Goal: Contribute content: Add original content to the website for others to see

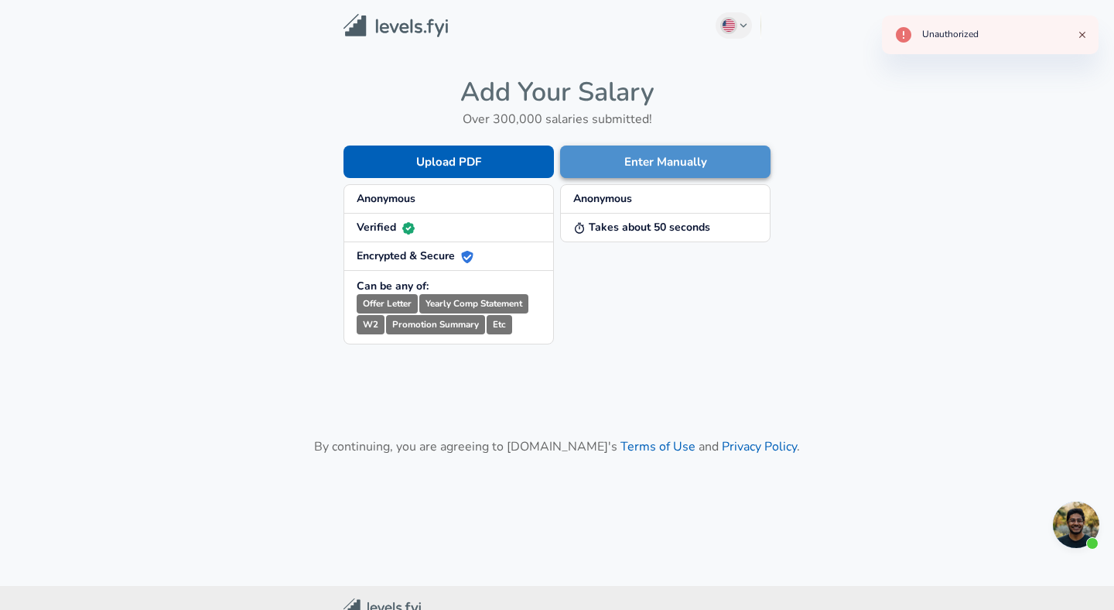
click at [588, 163] on button "Enter Manually" at bounding box center [665, 161] width 210 height 33
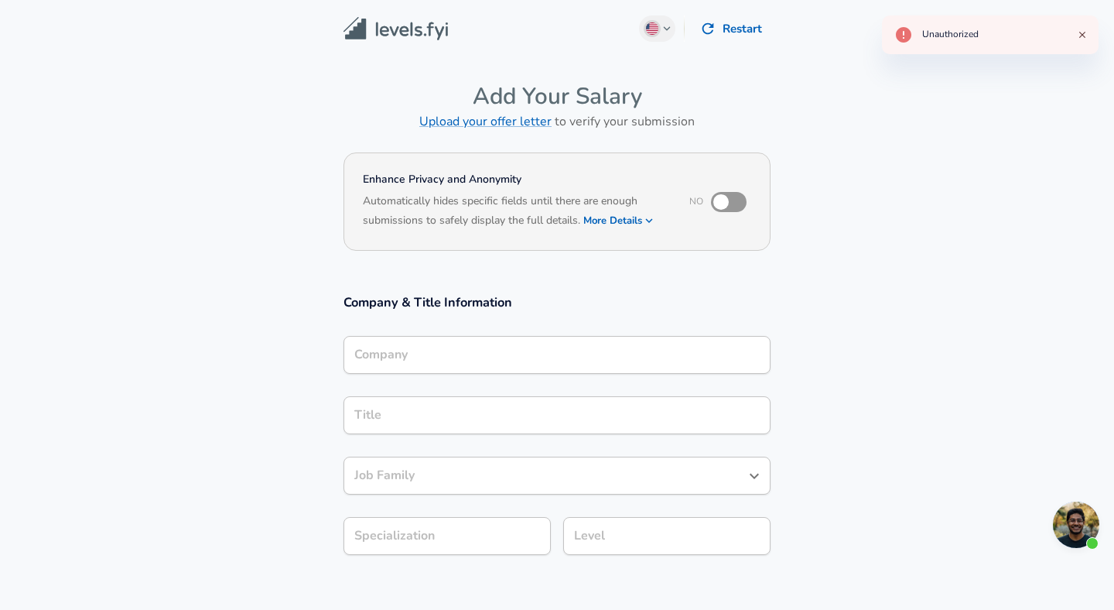
click at [511, 357] on input "Company" at bounding box center [557, 355] width 413 height 24
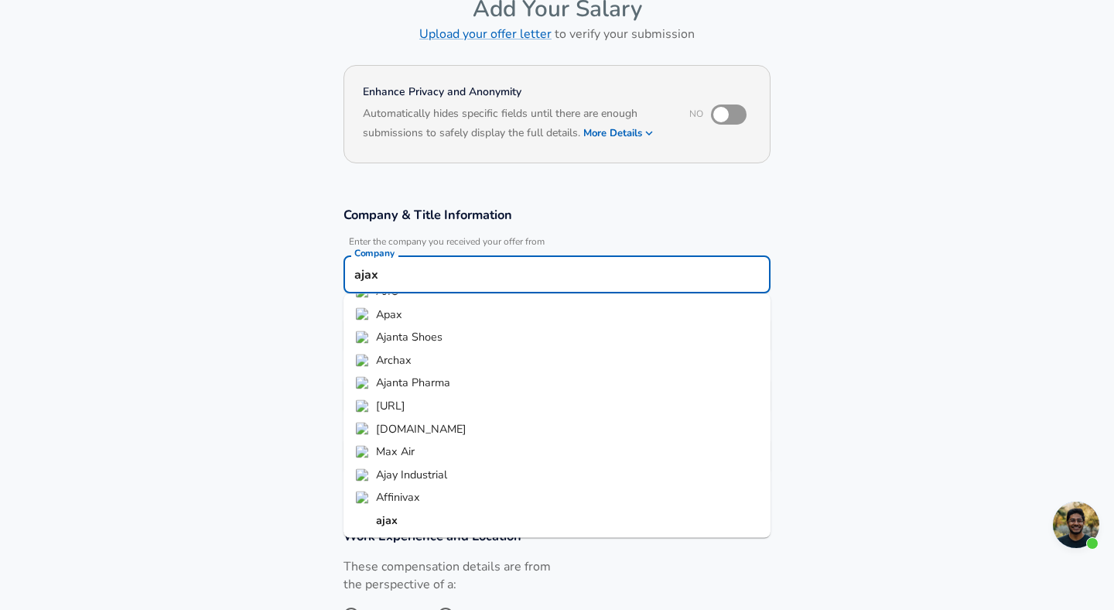
scroll to position [104, 0]
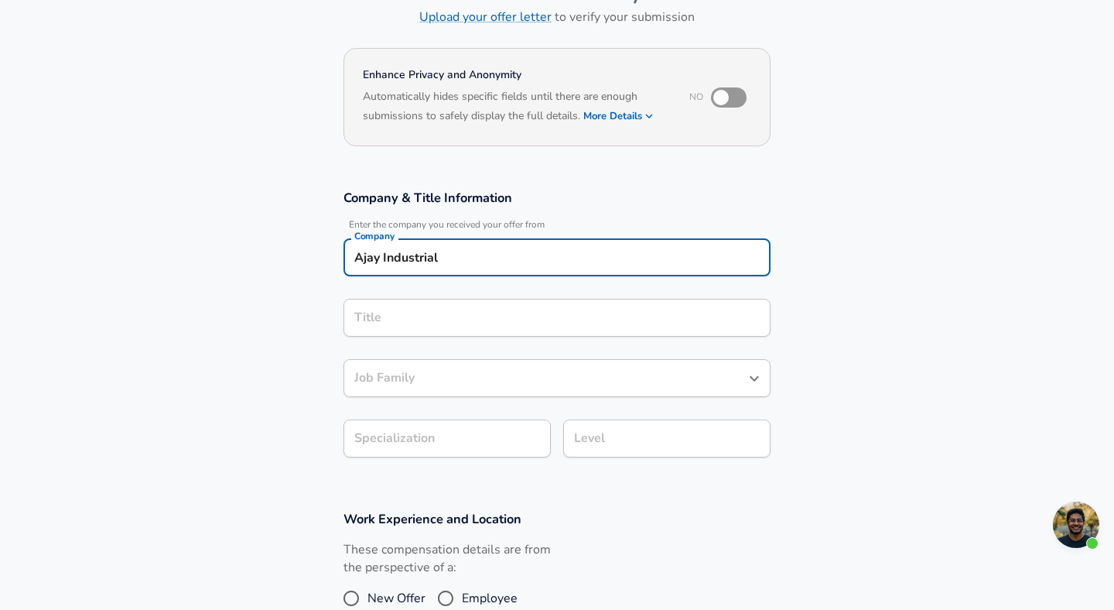
type input "Ajay Industrial"
click at [456, 313] on input "Title" at bounding box center [557, 318] width 413 height 24
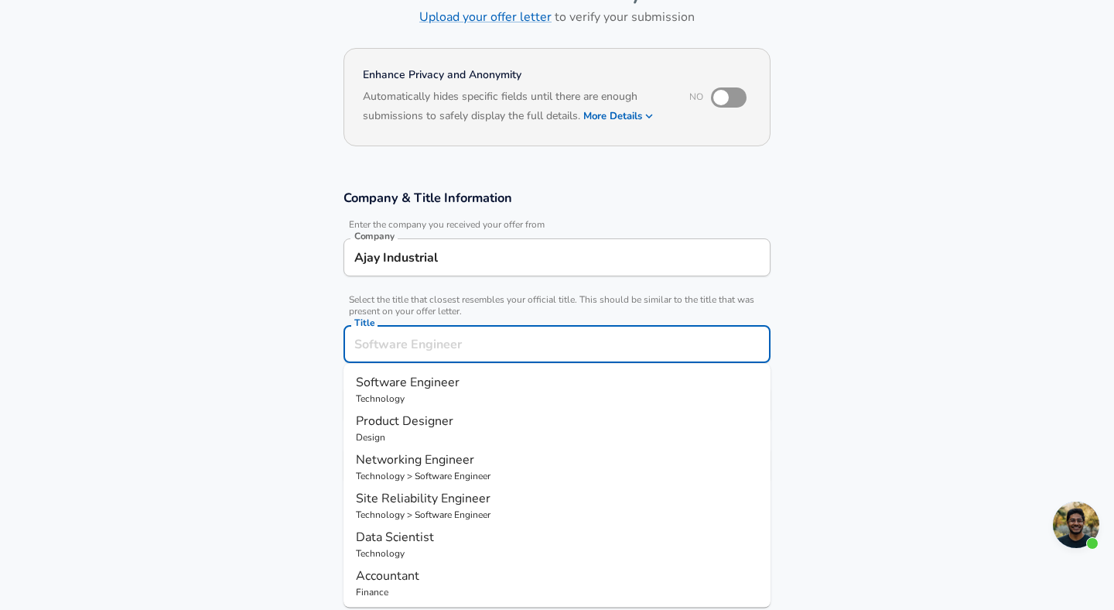
scroll to position [135, 0]
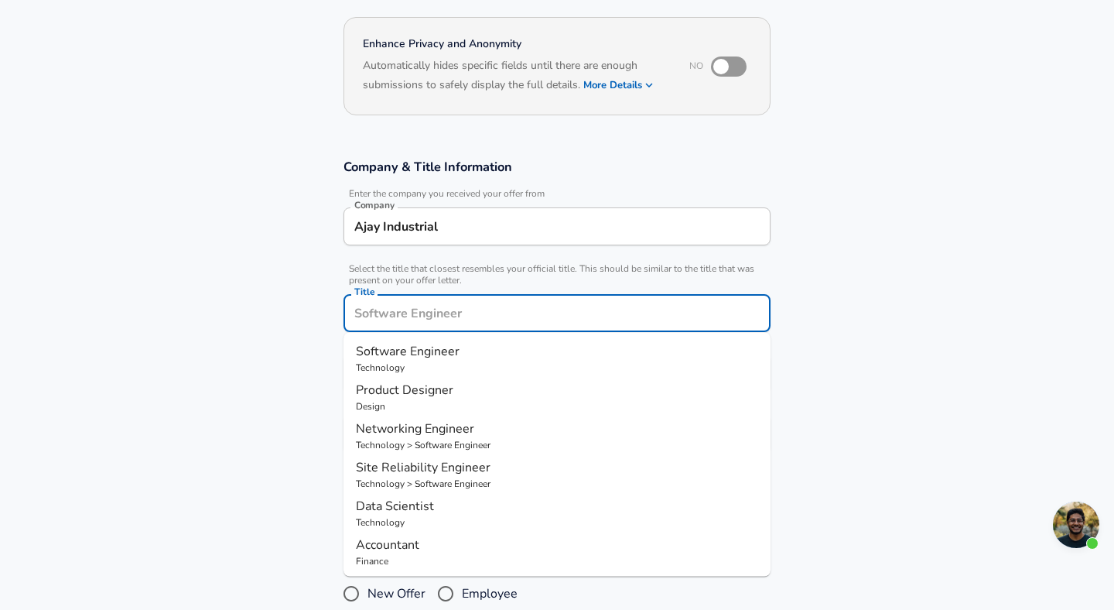
click at [445, 364] on p "Technology" at bounding box center [557, 368] width 402 height 14
type input "Software Engineer"
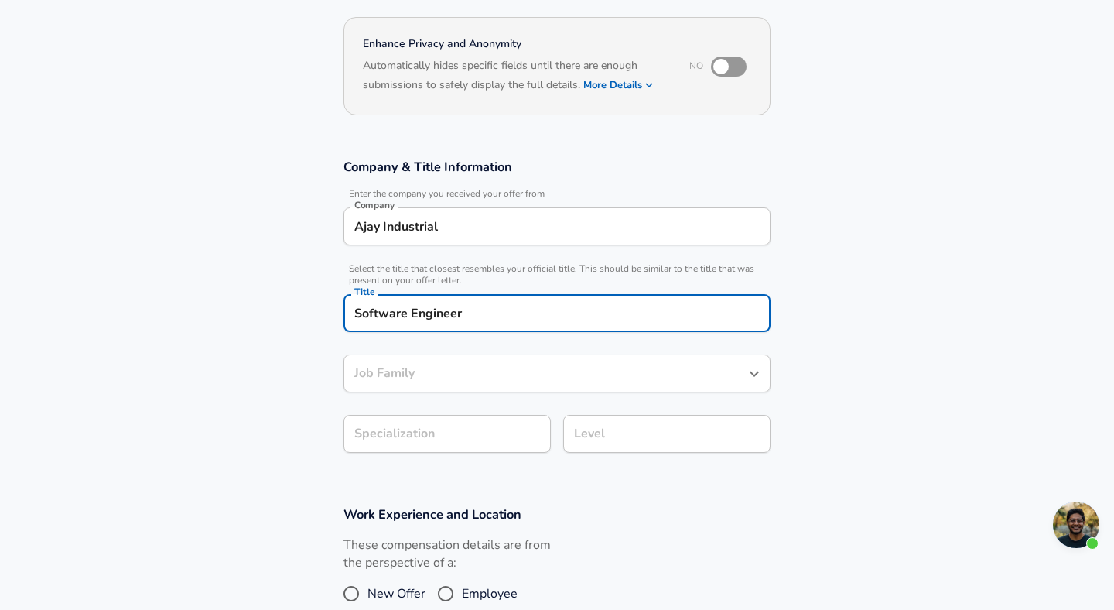
type input "Software Engineer"
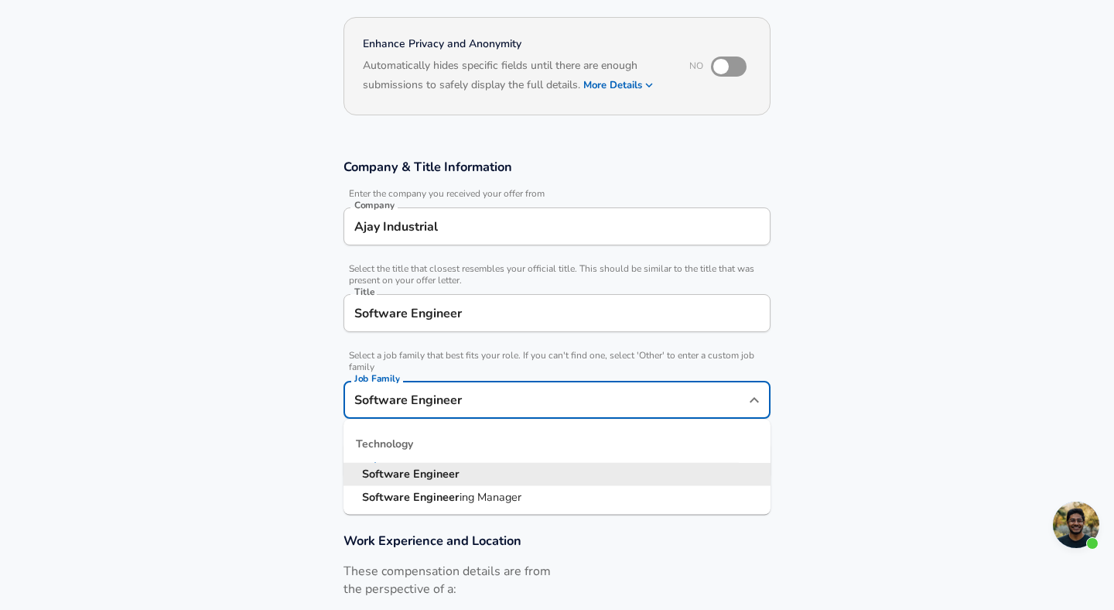
scroll to position [166, 0]
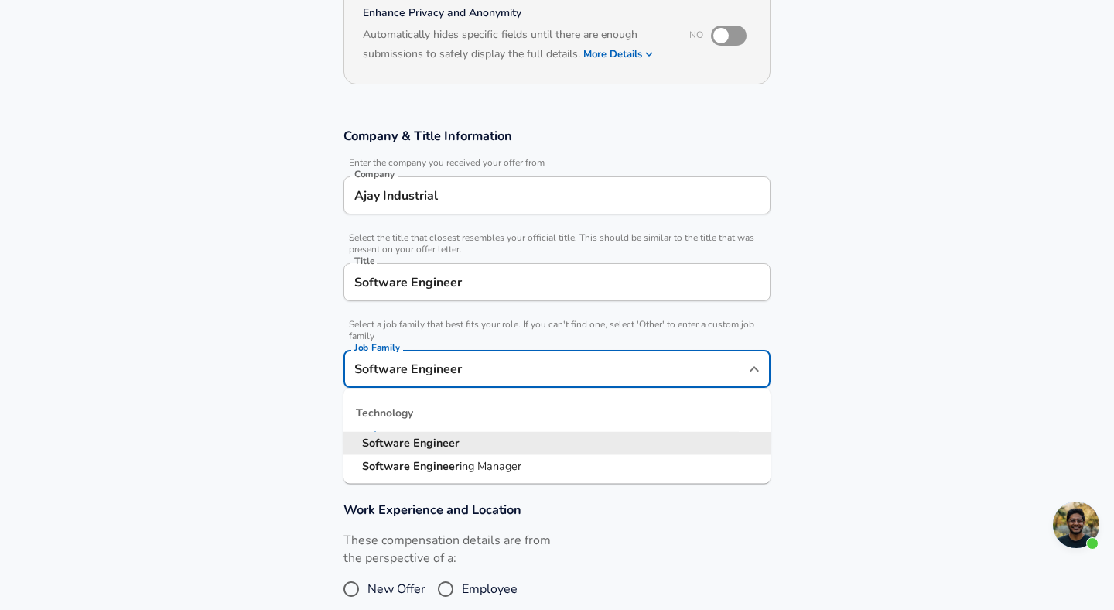
click at [441, 378] on input "Software Engineer" at bounding box center [546, 369] width 390 height 24
click at [275, 460] on section "Company & Title Information Enter the company you received your offer from Comp…" at bounding box center [557, 296] width 1114 height 374
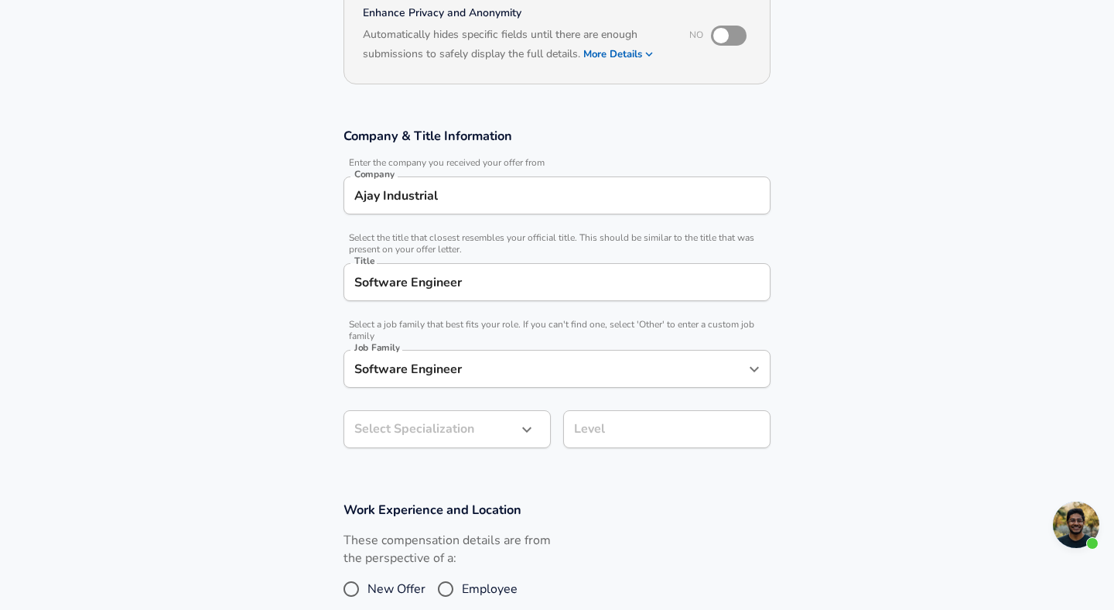
scroll to position [213, 0]
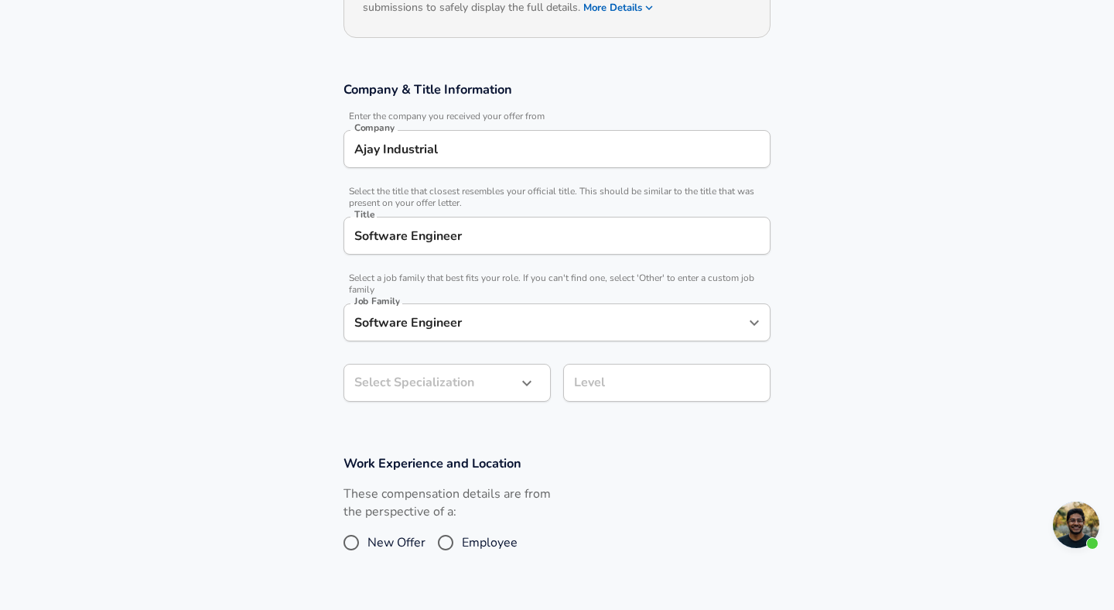
click at [415, 397] on body "English ([GEOGRAPHIC_DATA]) Change Restart Add Your Salary Upload your offer le…" at bounding box center [557, 92] width 1114 height 610
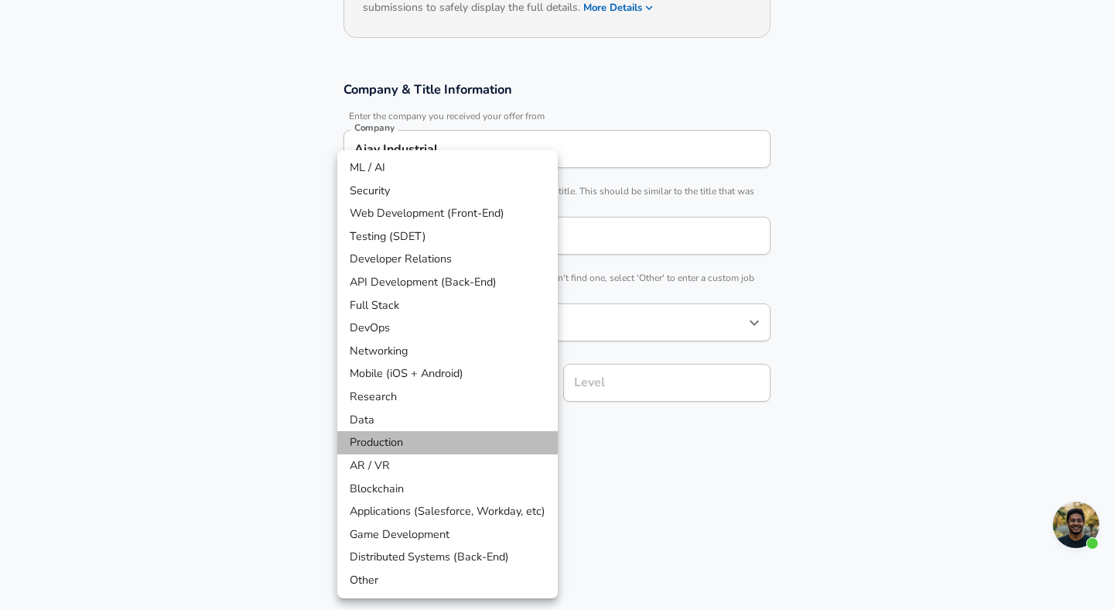
click at [418, 443] on li "Production" at bounding box center [447, 442] width 221 height 23
type input "Production"
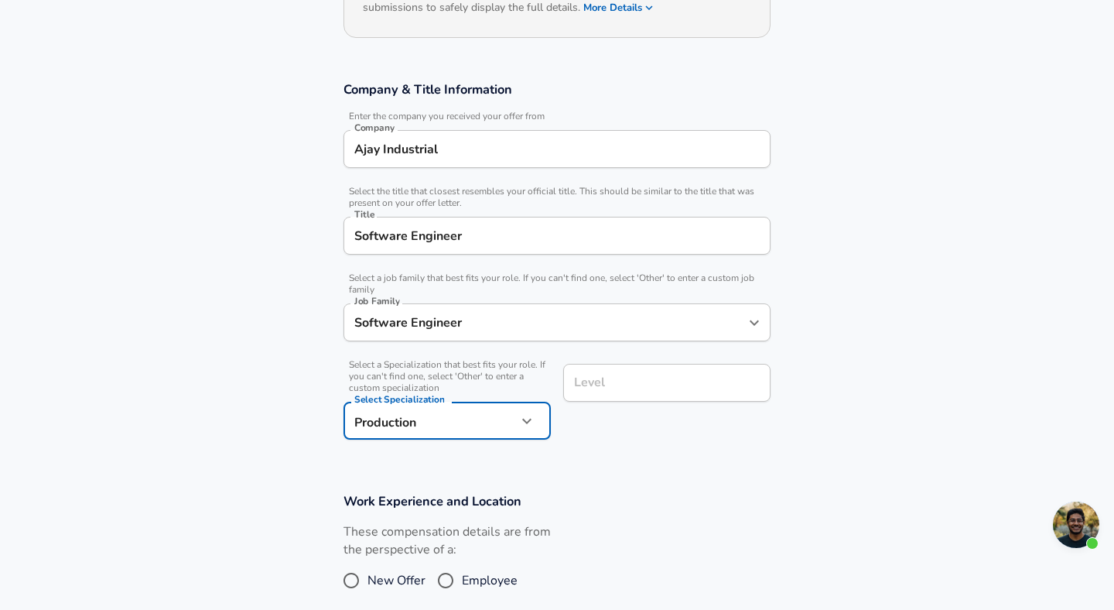
click at [680, 387] on input "Level" at bounding box center [666, 383] width 193 height 24
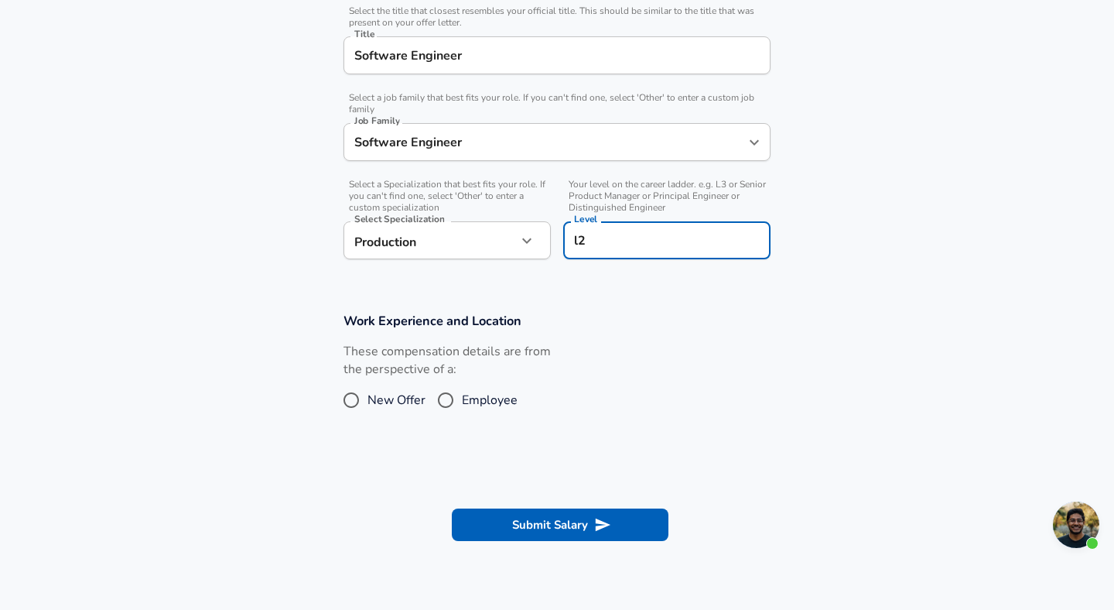
scroll to position [440, 0]
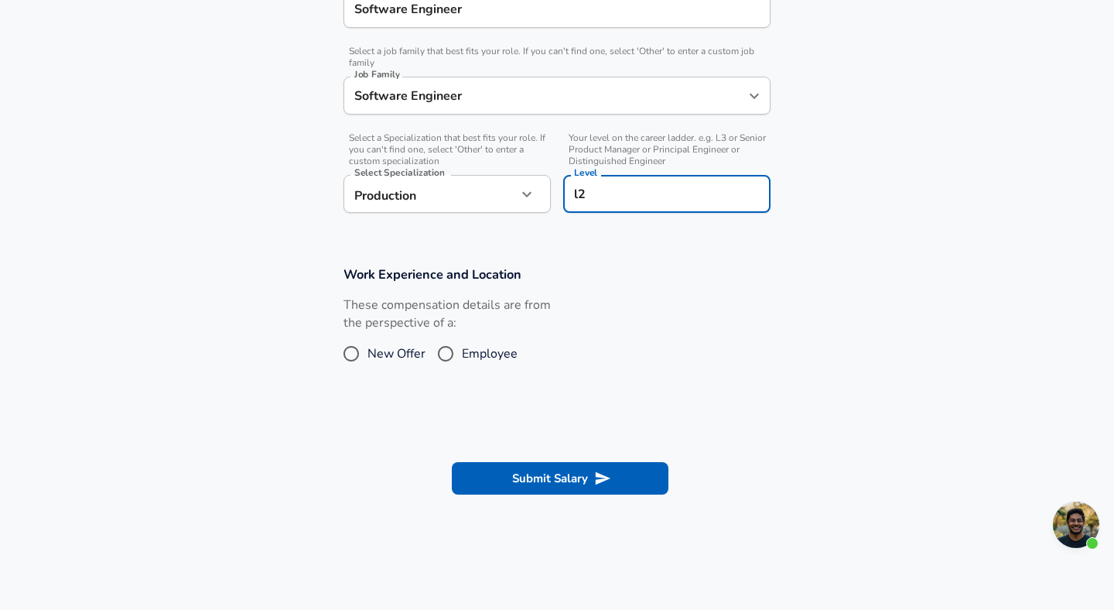
type input "l2"
click at [414, 356] on span "New Offer" at bounding box center [397, 353] width 58 height 19
click at [368, 356] on input "New Offer" at bounding box center [351, 353] width 33 height 25
radio input "true"
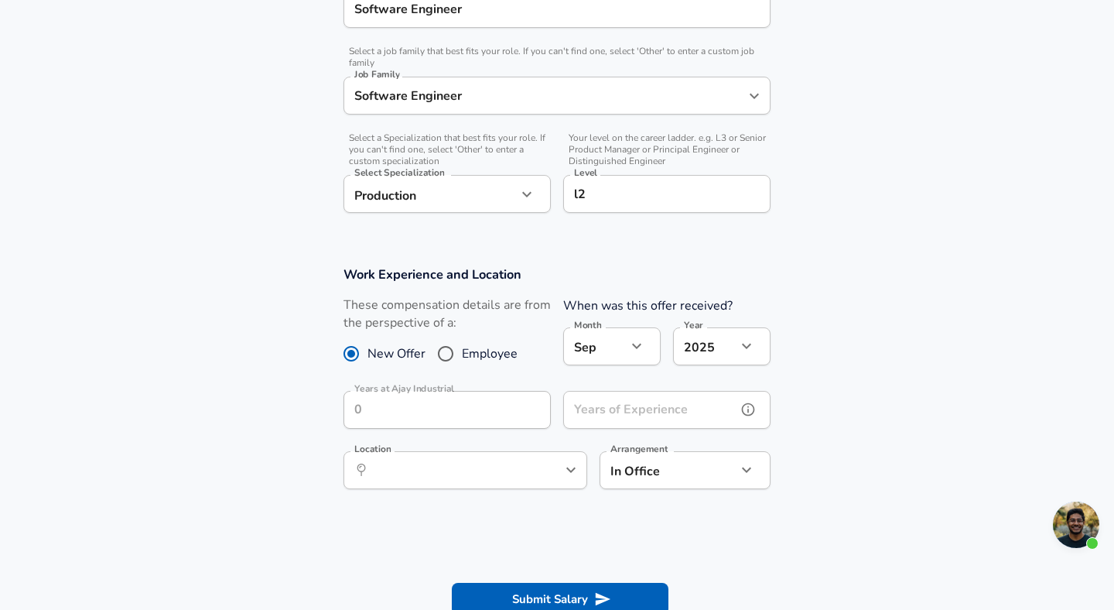
click at [636, 410] on input "Years of Experience" at bounding box center [649, 410] width 173 height 38
type input "7"
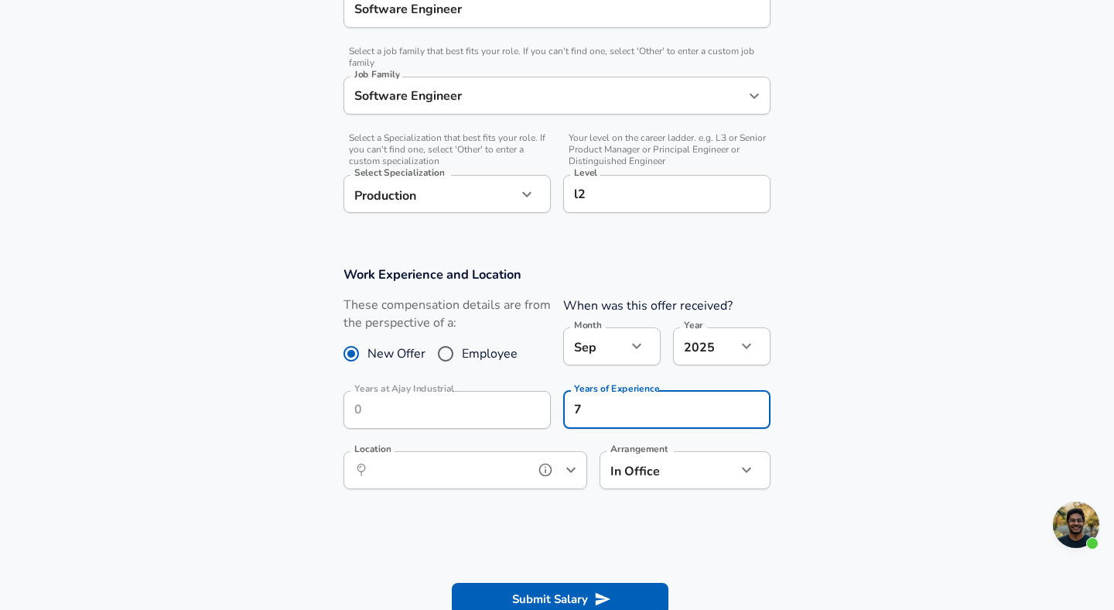
click at [488, 467] on input "Location" at bounding box center [448, 470] width 159 height 24
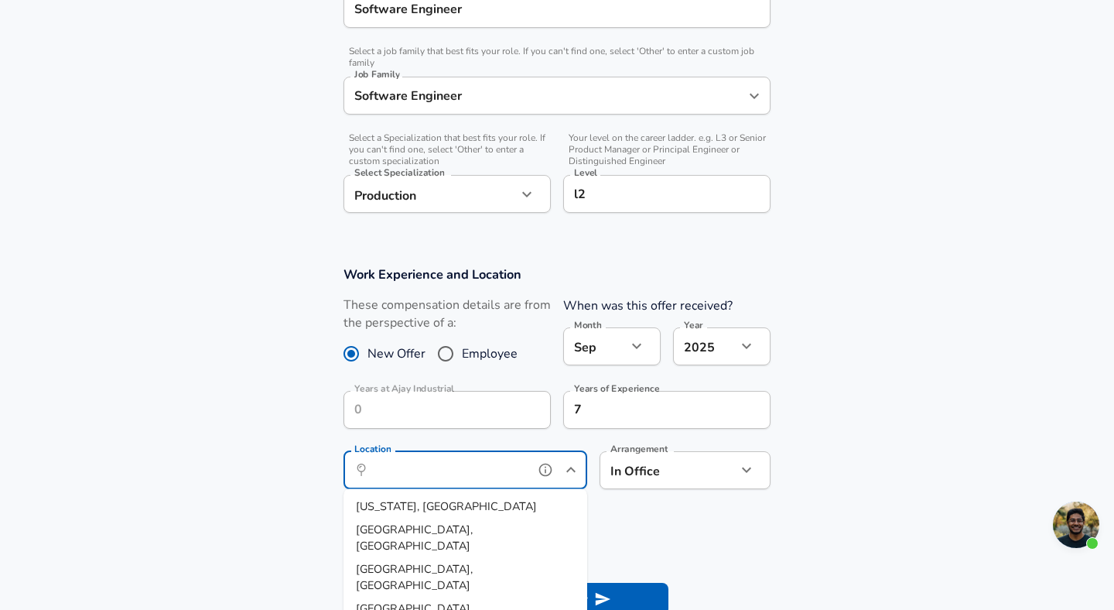
click at [466, 557] on li "[GEOGRAPHIC_DATA], [GEOGRAPHIC_DATA]" at bounding box center [466, 576] width 244 height 39
type input "[GEOGRAPHIC_DATA], [GEOGRAPHIC_DATA]"
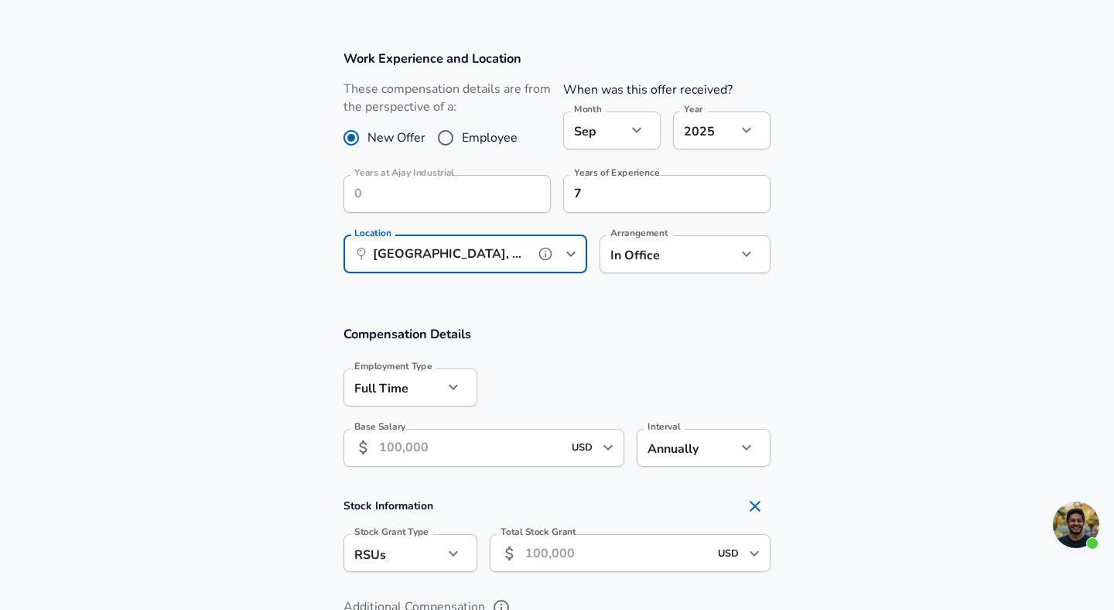
scroll to position [657, 0]
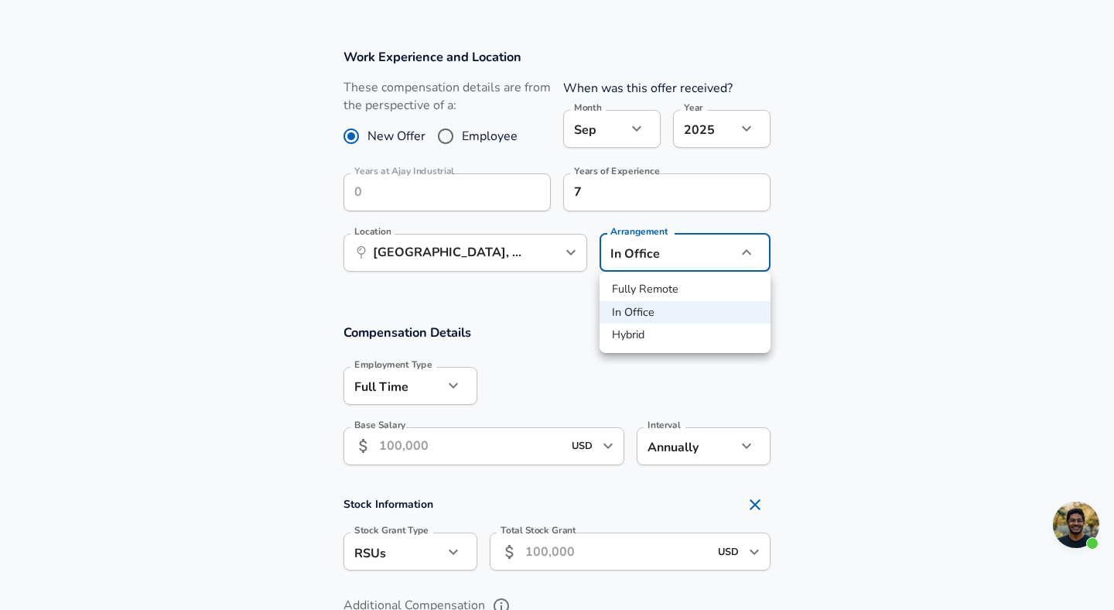
click at [652, 331] on li "Hybrid" at bounding box center [685, 334] width 171 height 23
type input "hybrid"
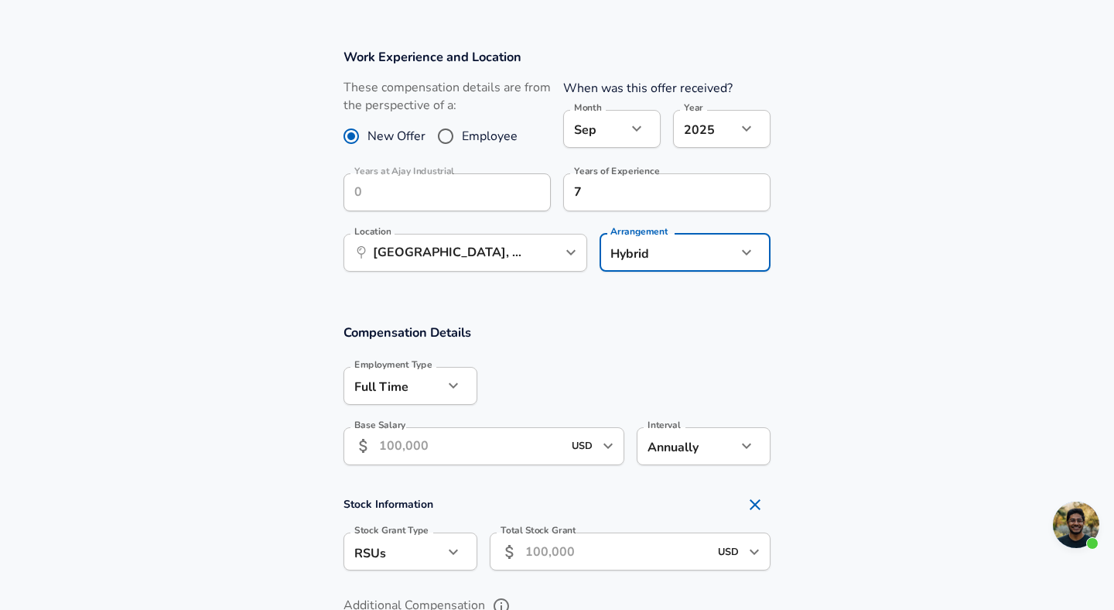
click at [489, 438] on input "Base Salary" at bounding box center [470, 446] width 183 height 38
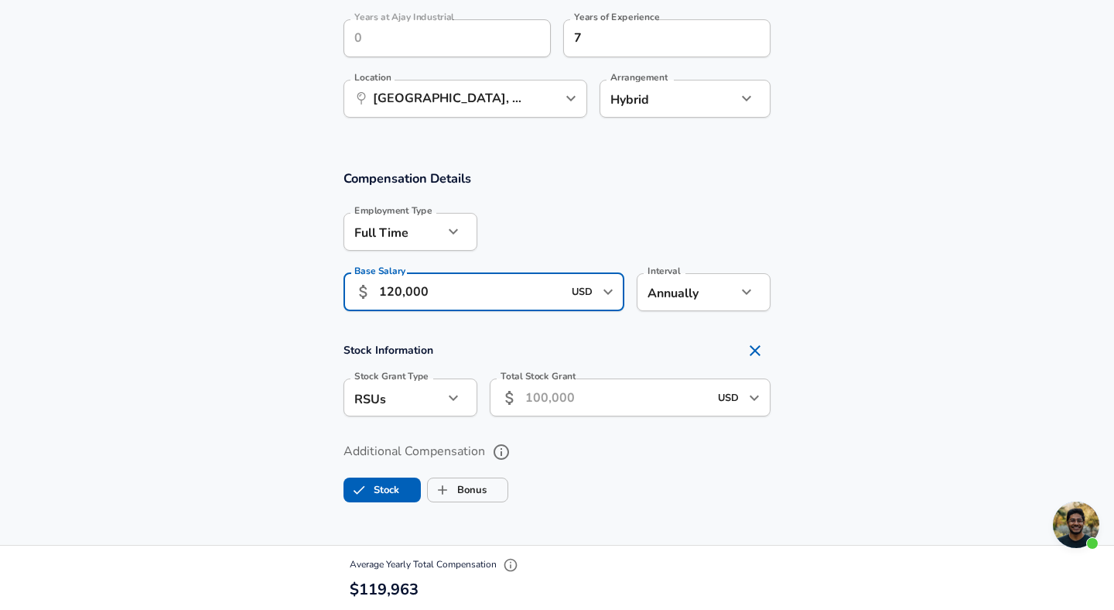
scroll to position [1049, 0]
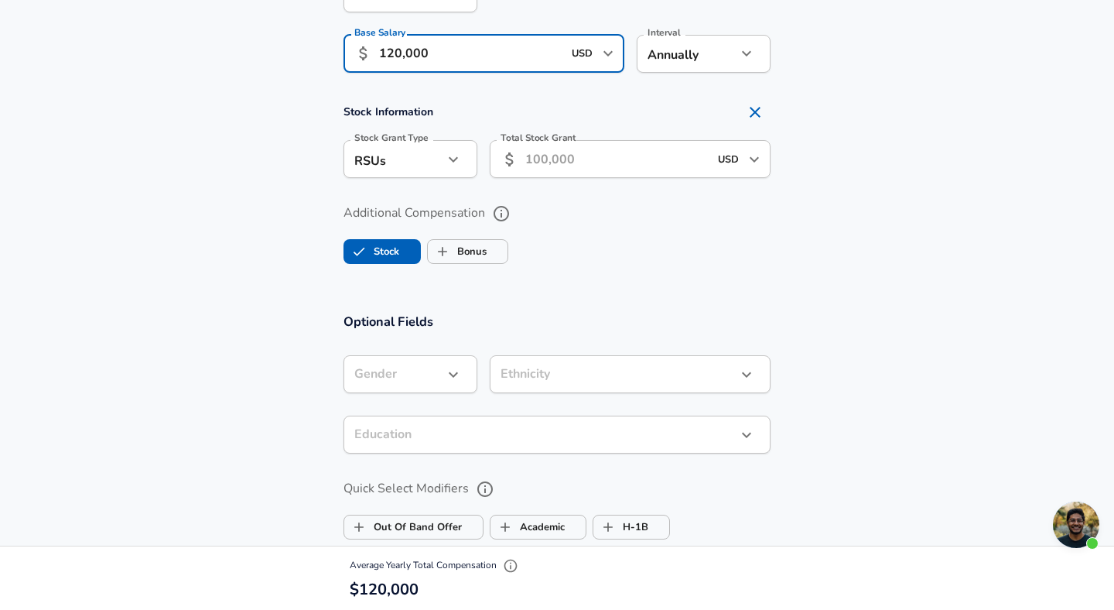
type input "120,000"
click at [394, 254] on label "Stock" at bounding box center [371, 251] width 55 height 29
checkbox input "false"
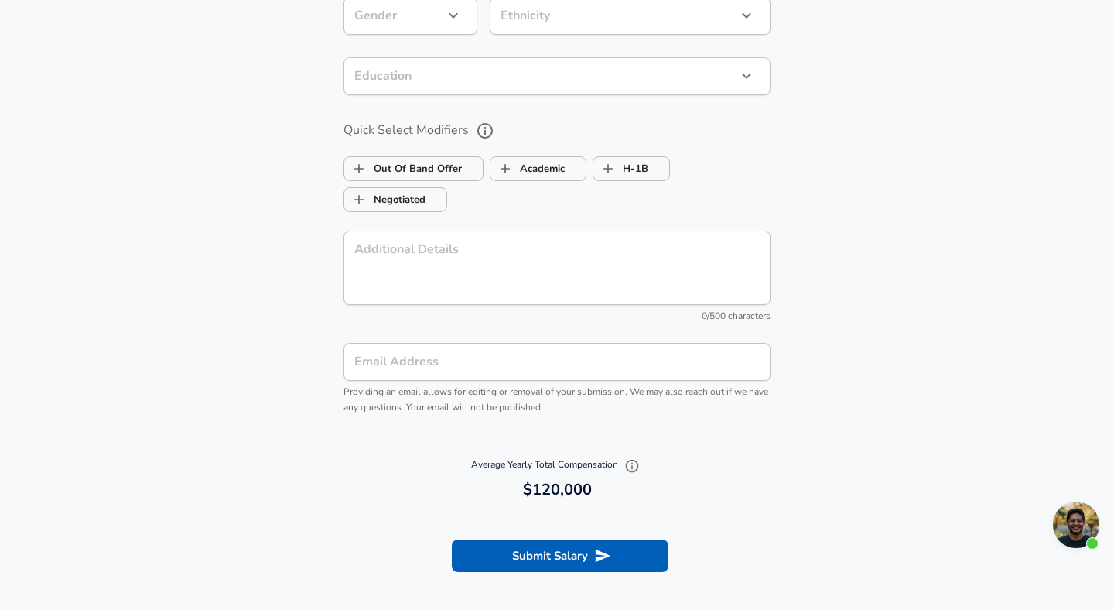
scroll to position [1608, 0]
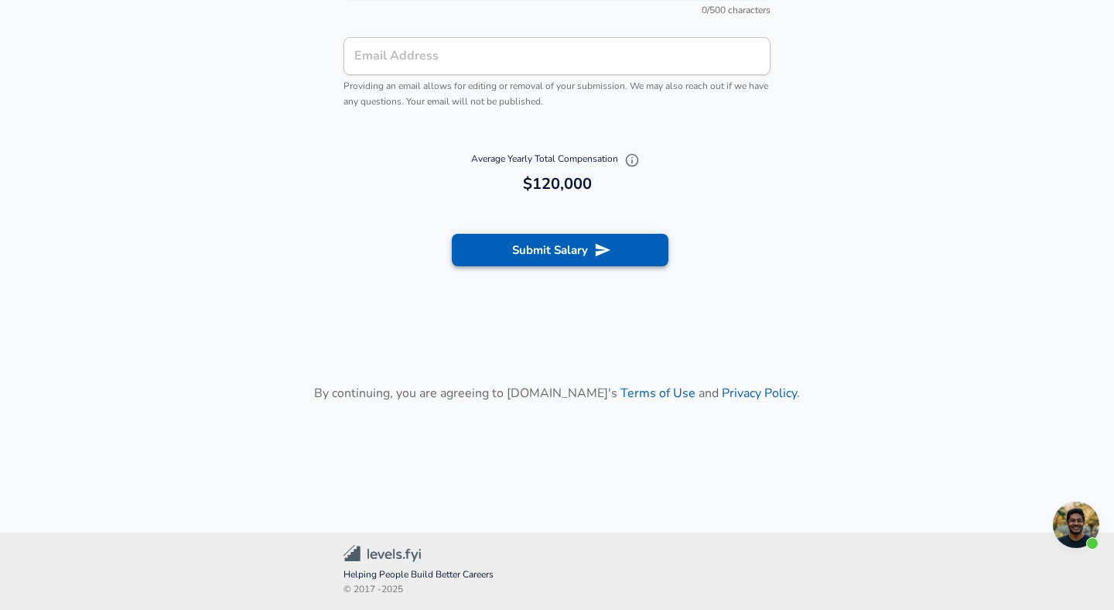
click at [522, 251] on button "Submit Salary" at bounding box center [560, 250] width 217 height 33
